Goal: Task Accomplishment & Management: Manage account settings

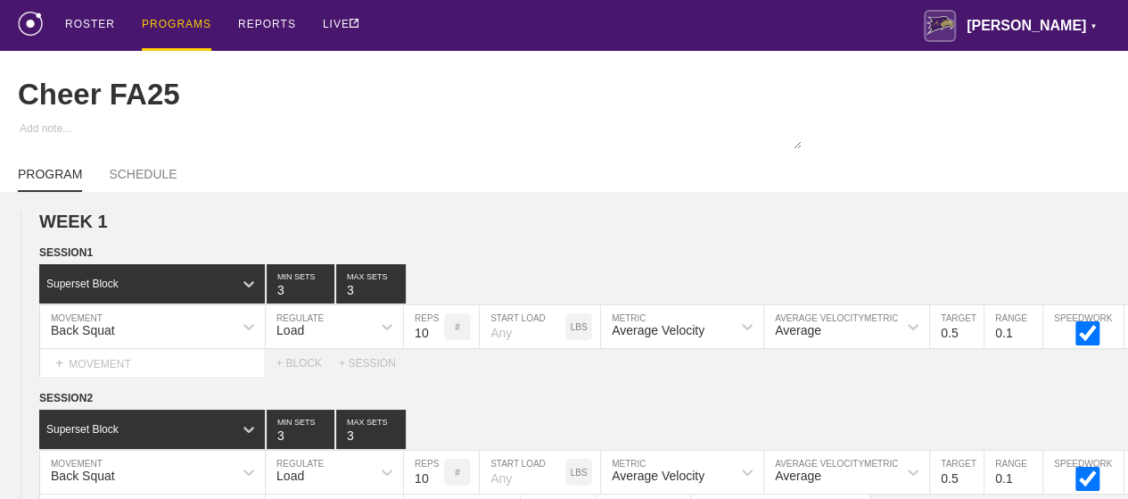
click at [168, 24] on div "PROGRAMS" at bounding box center [177, 25] width 70 height 51
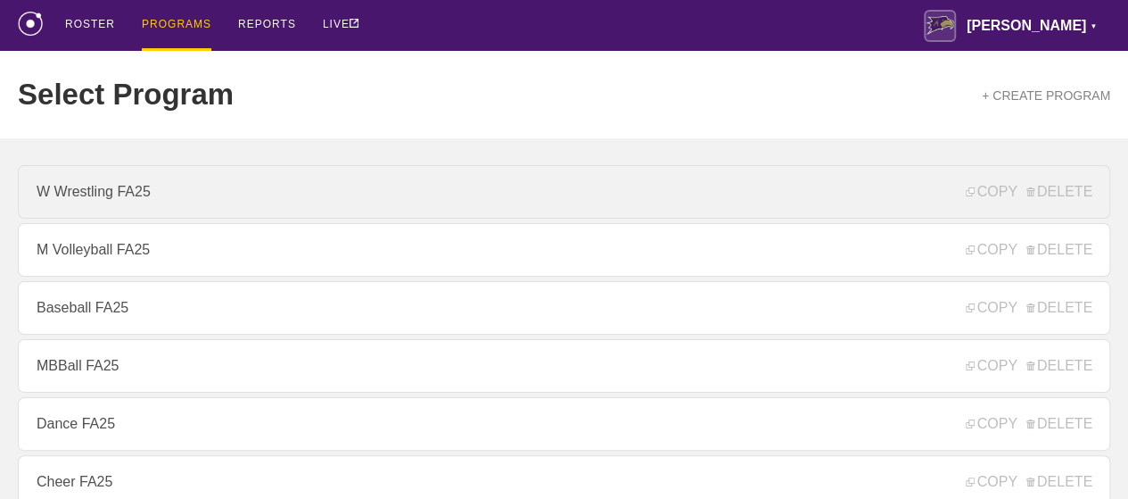
click at [89, 194] on link "W Wrestling FA25" at bounding box center [564, 192] width 1093 height 54
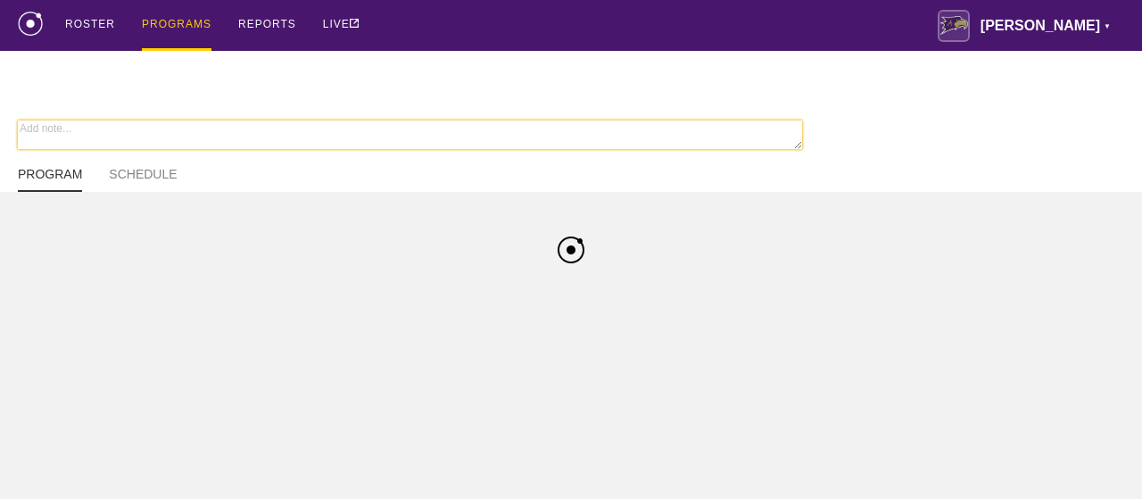
type textarea "x"
type input "W Wrestling FA25"
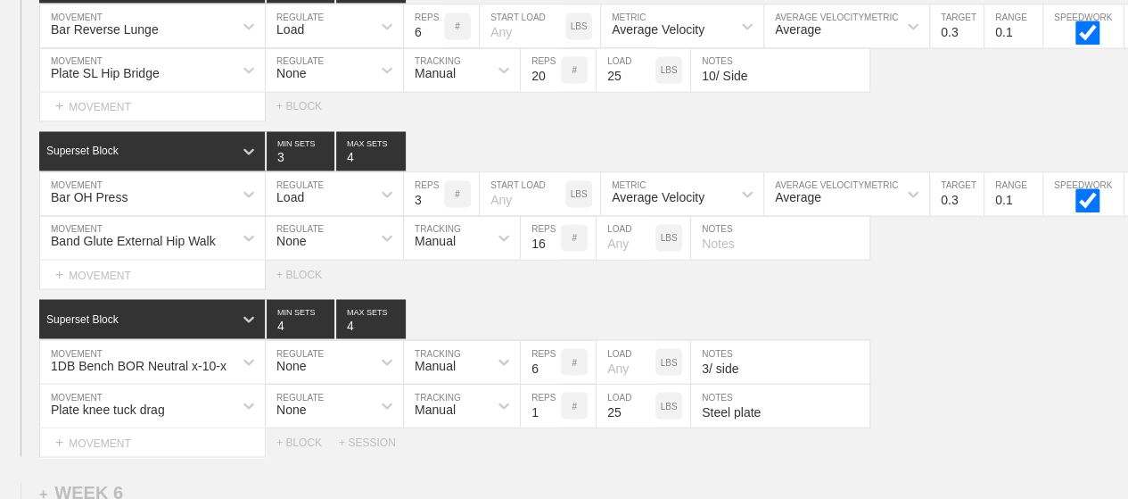
scroll to position [8477, 0]
